Goal: Find specific page/section: Find specific page/section

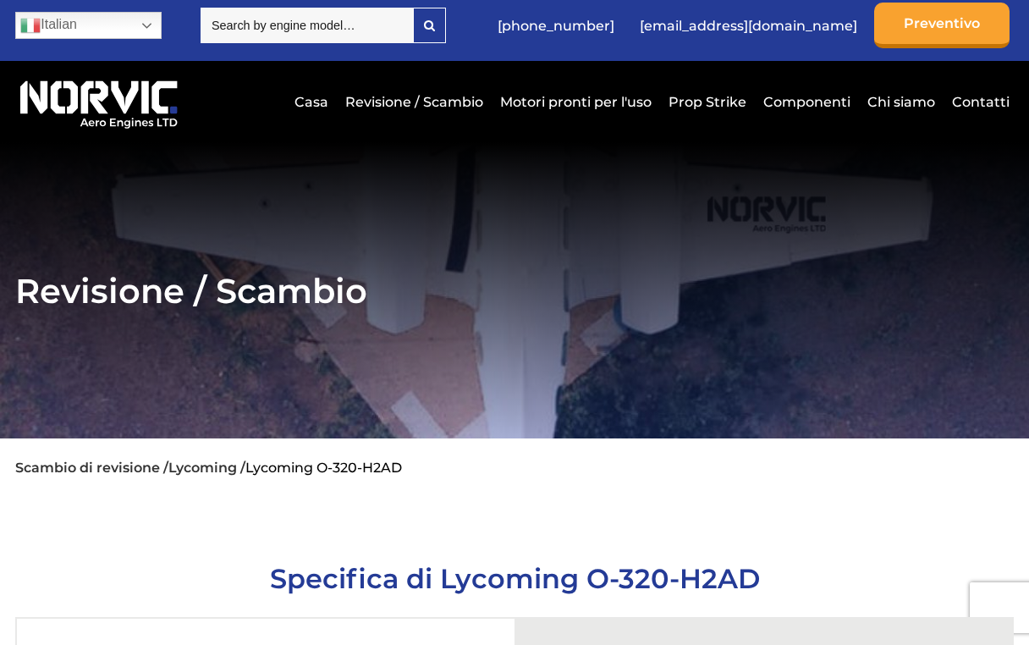
scroll to position [11, 0]
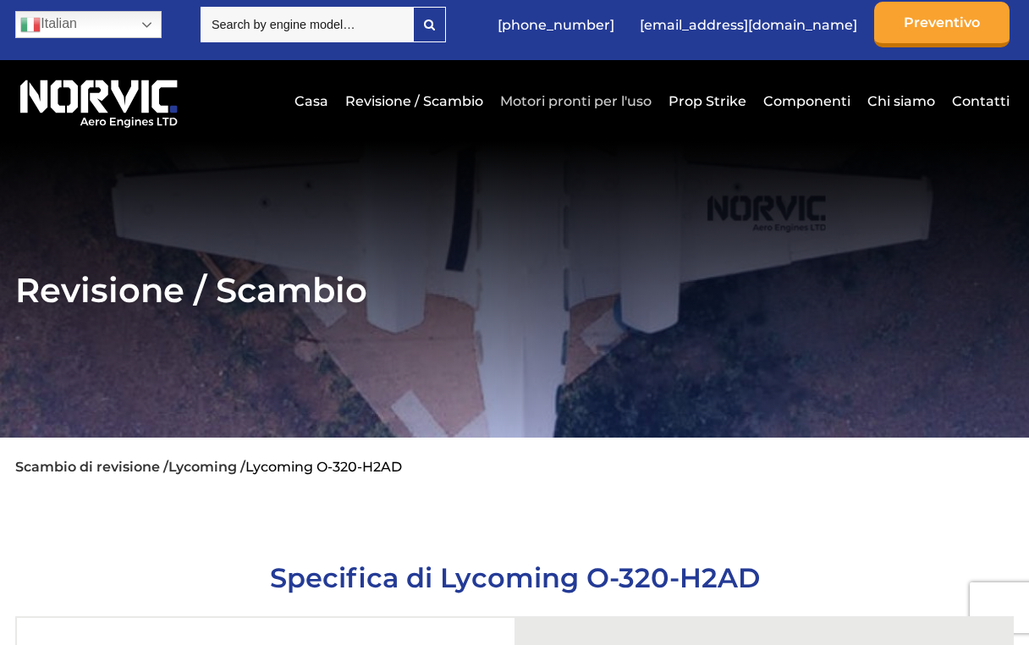
click at [591, 107] on link "Motori pronti per l'uso" at bounding box center [576, 100] width 160 height 41
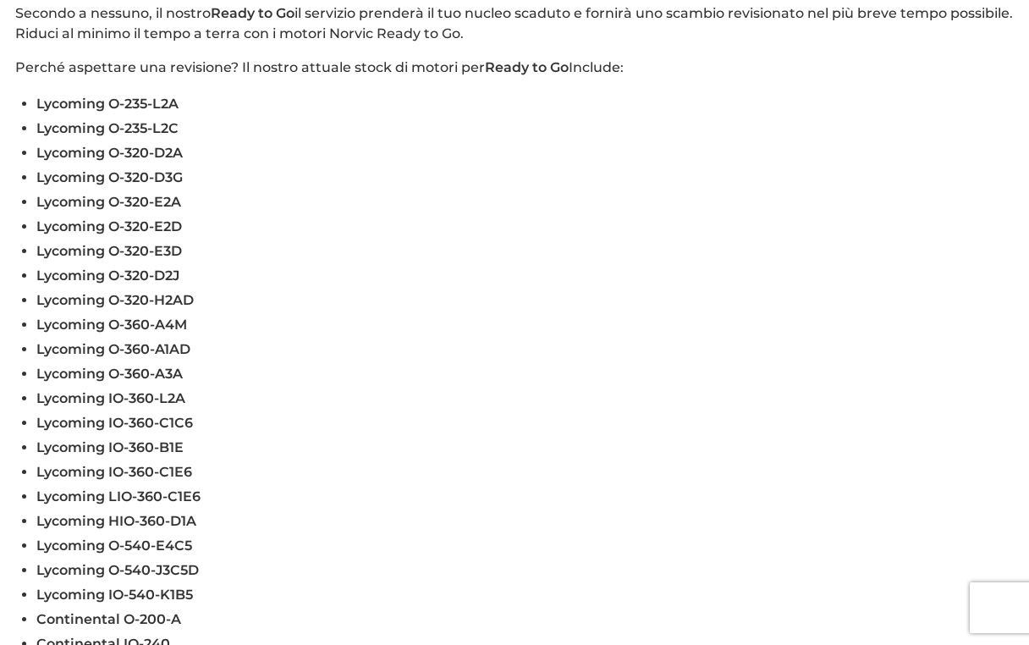
scroll to position [536, 0]
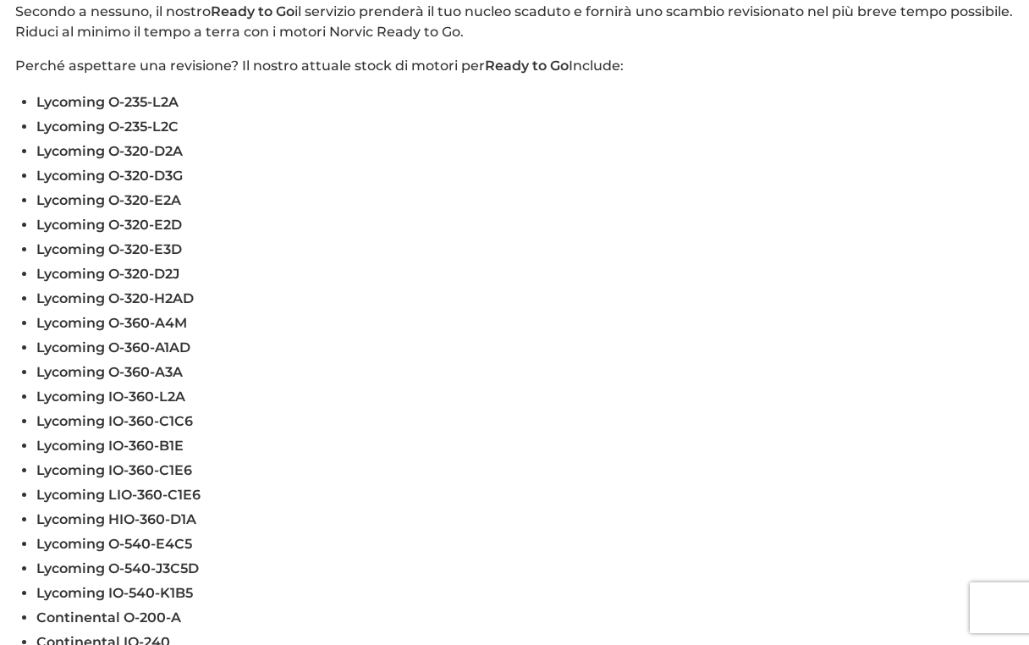
click at [37, 300] on span "Lycoming O-320-H2AD" at bounding box center [114, 298] width 157 height 16
drag, startPoint x: 37, startPoint y: 300, endPoint x: 212, endPoint y: 300, distance: 174.3
click at [209, 300] on li "Lycoming O-320-H2AD" at bounding box center [524, 298] width 977 height 25
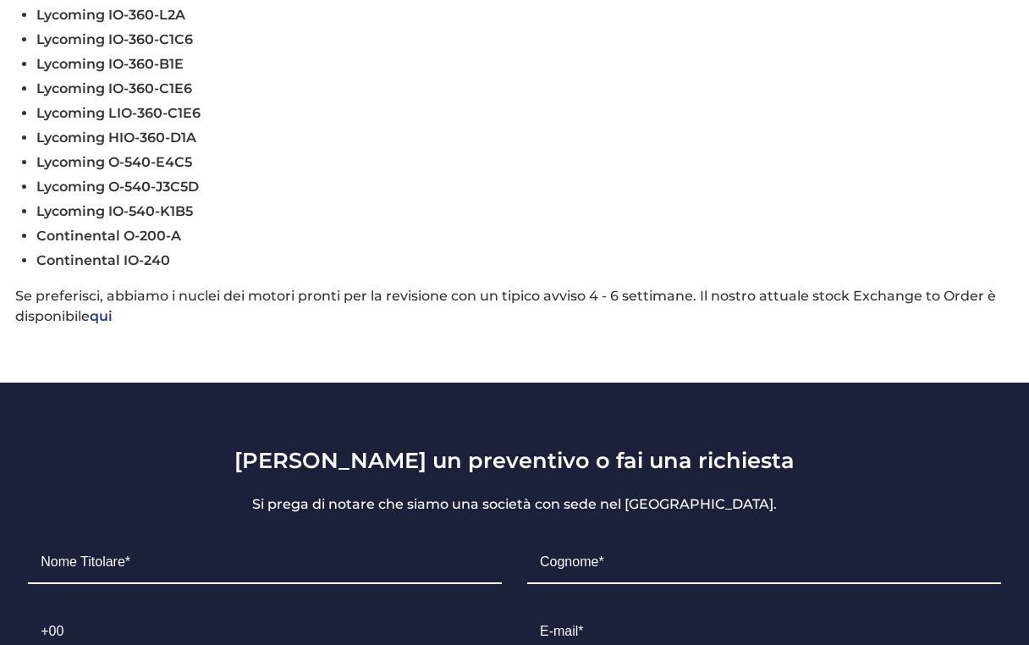
scroll to position [922, 0]
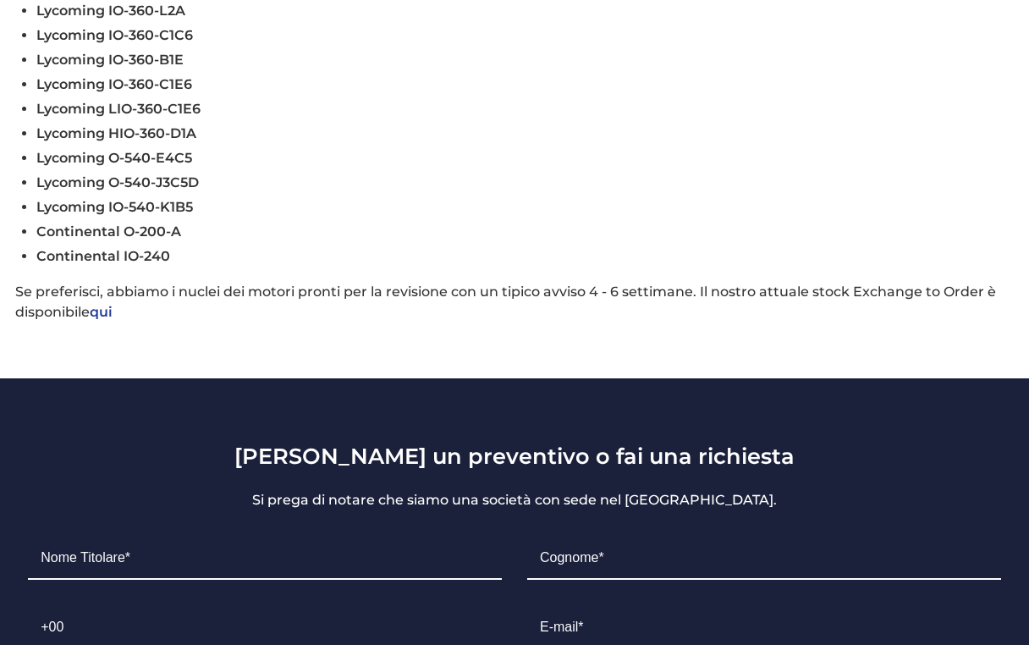
click at [106, 312] on link "qui" at bounding box center [101, 312] width 23 height 16
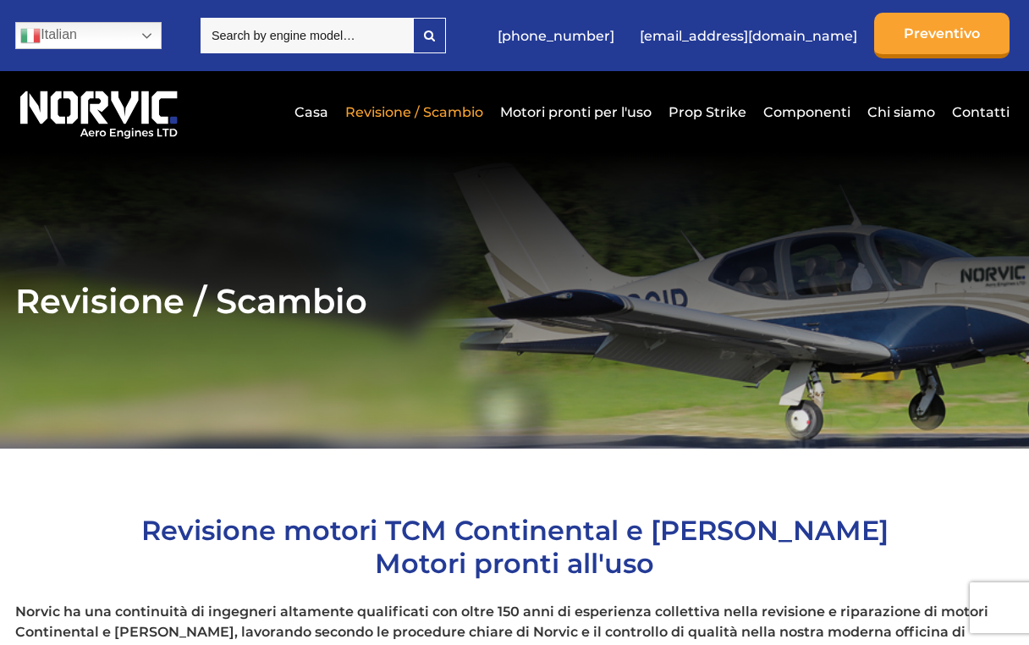
click at [951, 141] on div "Casa Revisione / Scambio Motori pronti per l'uso Prop Strike Componenti Chi sia…" at bounding box center [514, 111] width 998 height 81
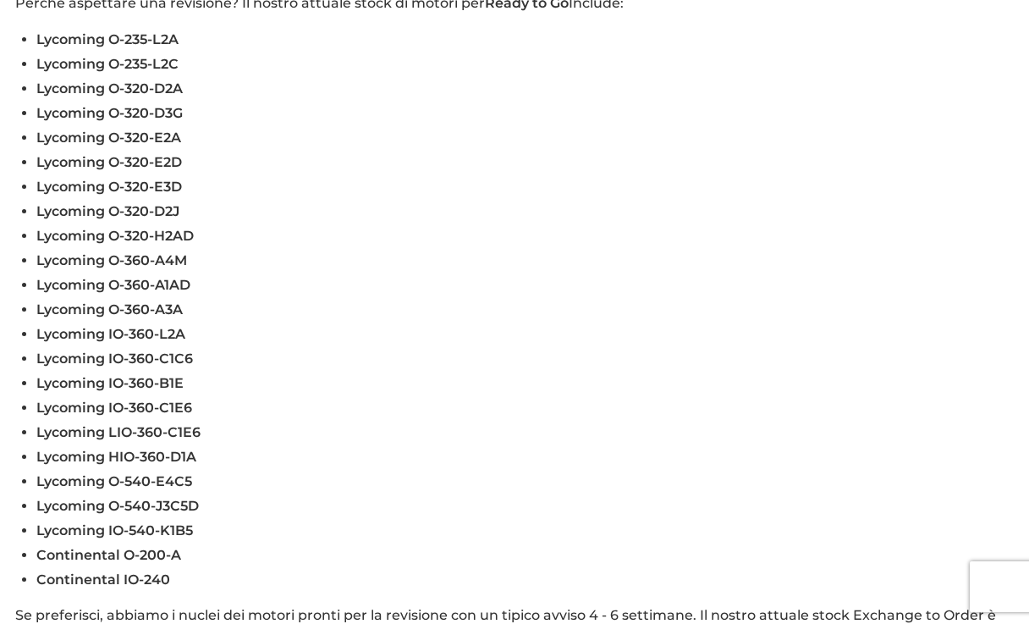
scroll to position [600, 0]
